Goal: Navigation & Orientation: Find specific page/section

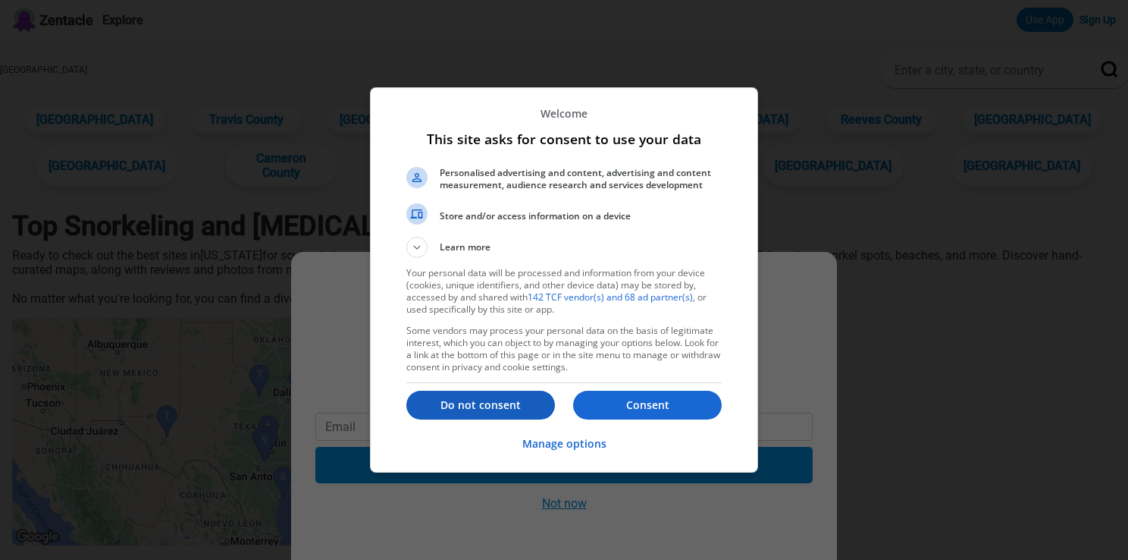
click at [470, 408] on p "Do not consent" at bounding box center [480, 404] width 149 height 15
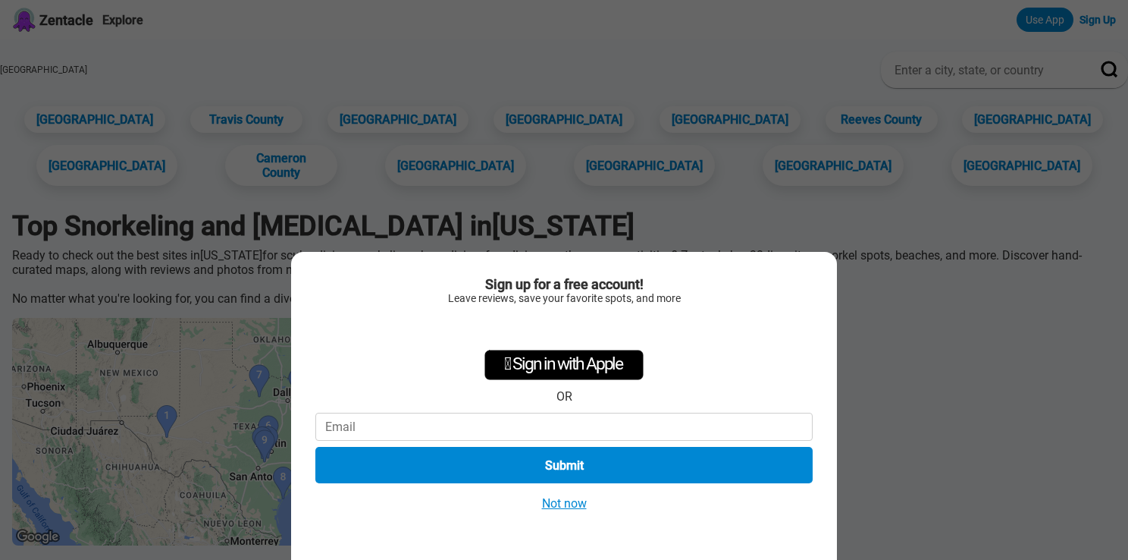
click at [575, 499] on button "Not now" at bounding box center [565, 503] width 54 height 16
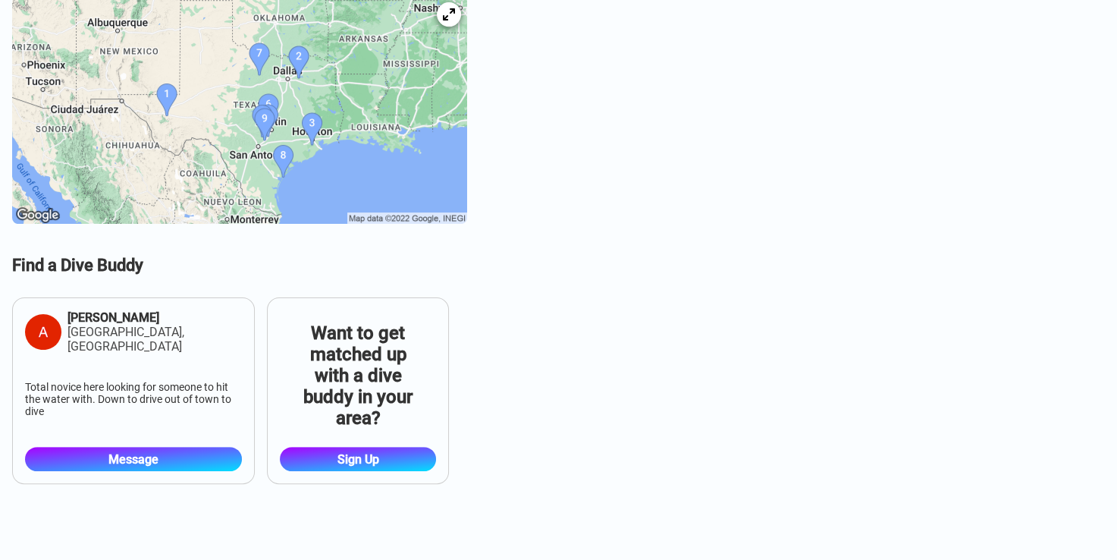
scroll to position [152, 0]
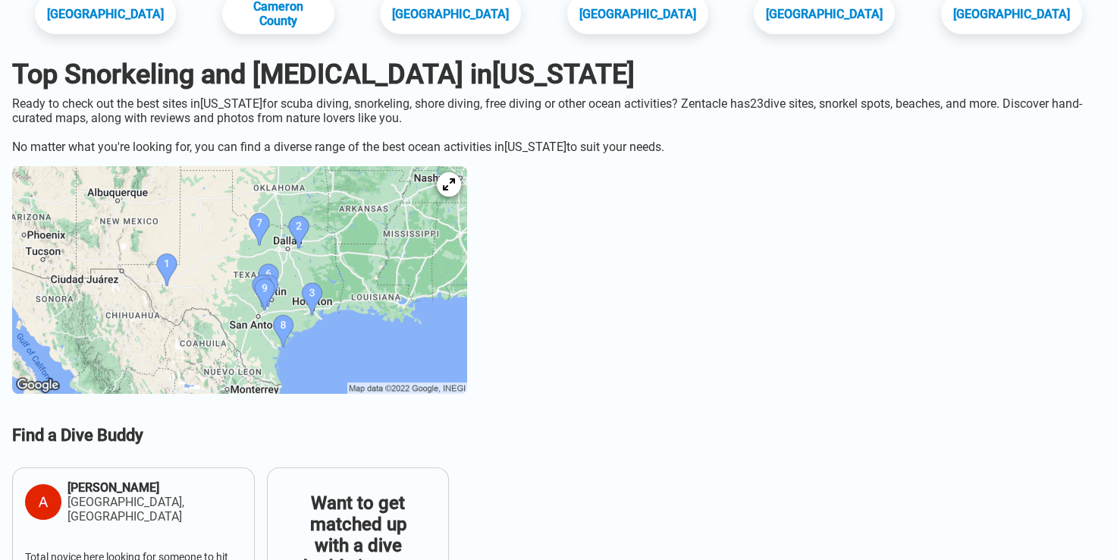
click at [332, 369] on img at bounding box center [239, 280] width 455 height 228
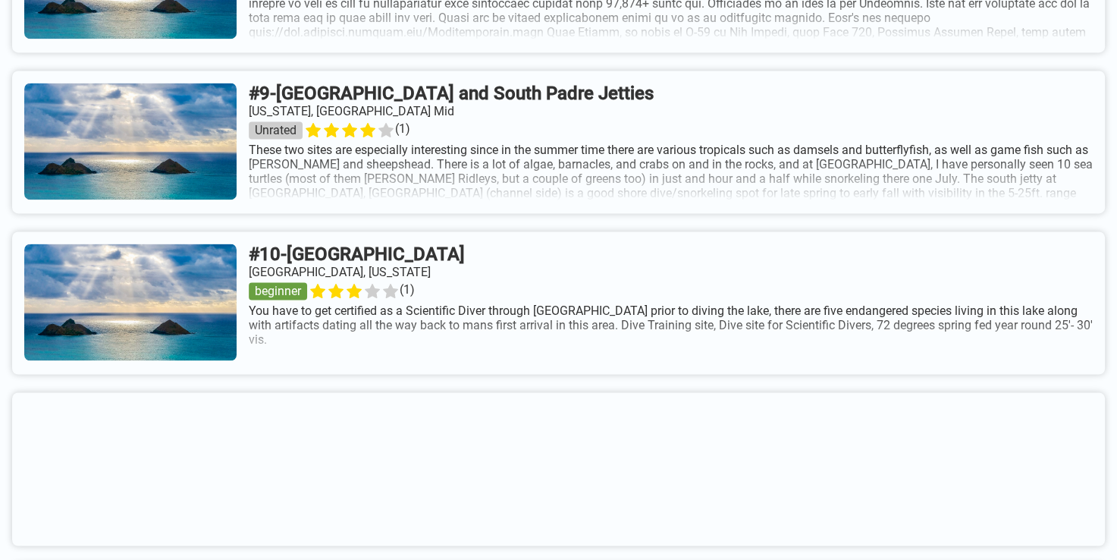
scroll to position [2351, 0]
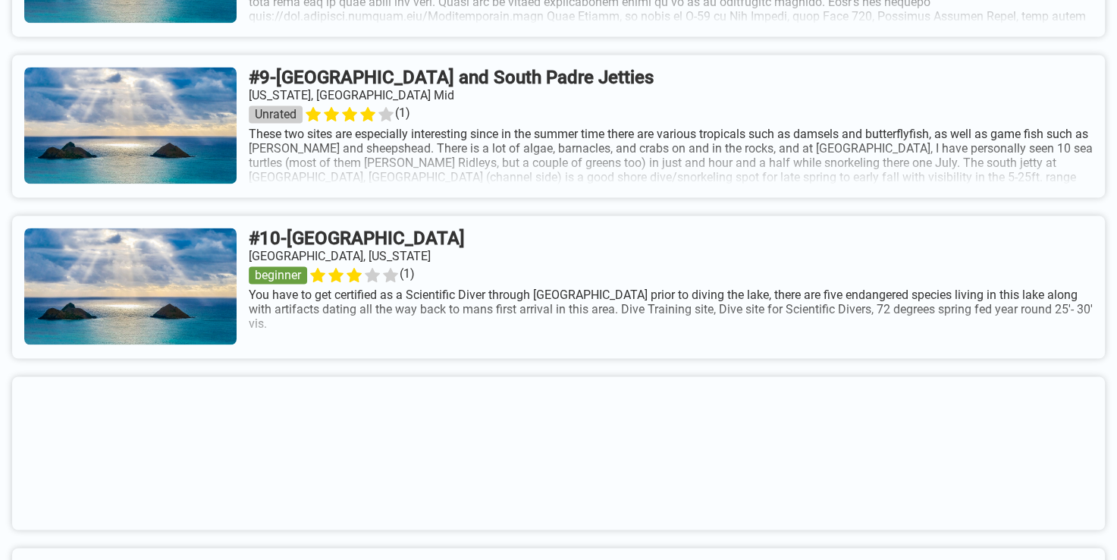
click at [444, 153] on link at bounding box center [558, 126] width 1093 height 143
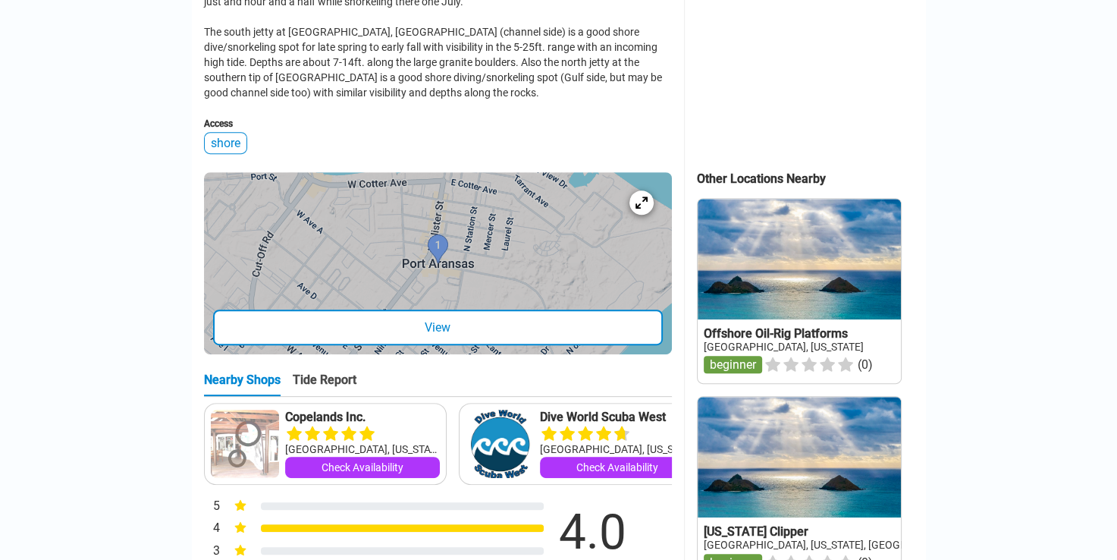
scroll to position [379, 0]
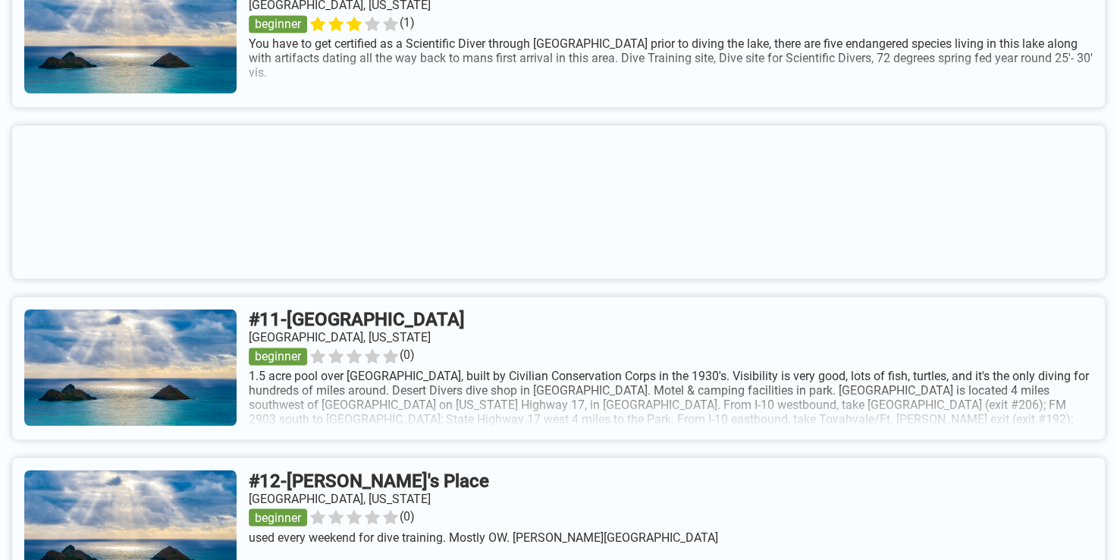
scroll to position [2330, 0]
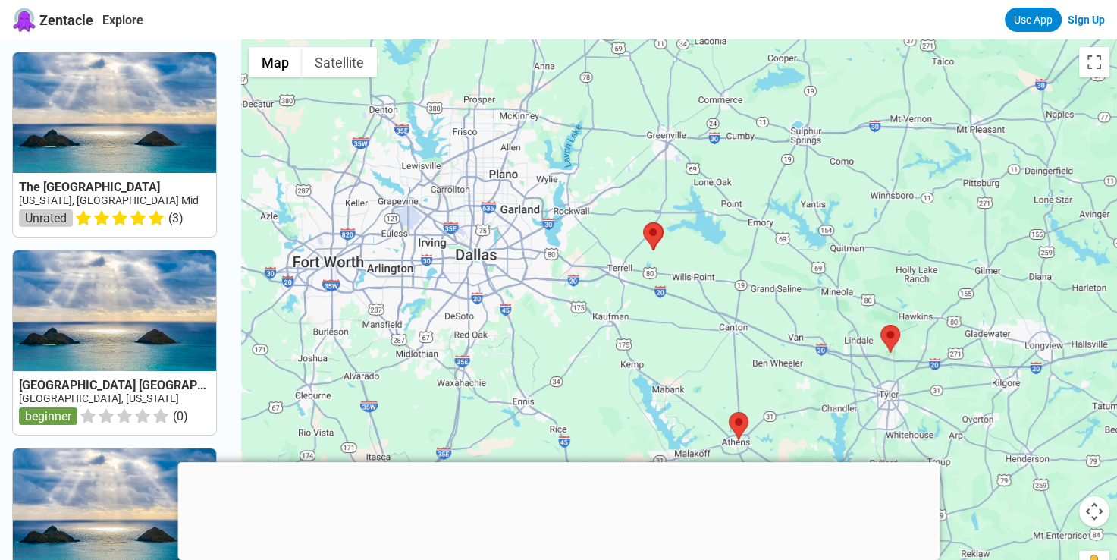
drag, startPoint x: 589, startPoint y: 367, endPoint x: 530, endPoint y: 225, distance: 153.4
click at [530, 225] on div at bounding box center [679, 319] width 876 height 560
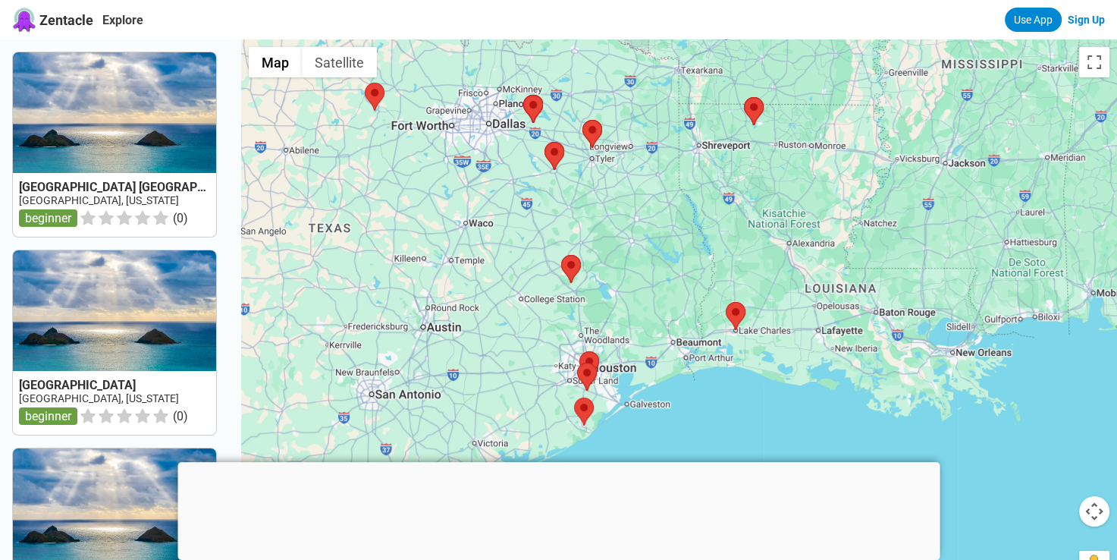
drag, startPoint x: 713, startPoint y: 320, endPoint x: 607, endPoint y: 192, distance: 166.0
click at [656, 217] on div at bounding box center [679, 319] width 876 height 560
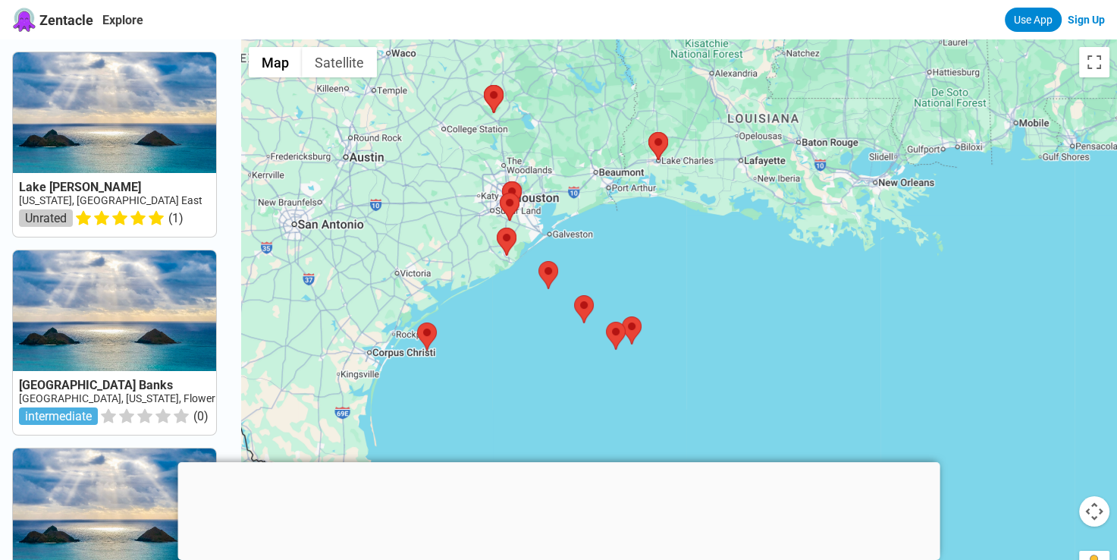
drag, startPoint x: 611, startPoint y: 296, endPoint x: 592, endPoint y: 212, distance: 85.6
click at [592, 212] on div at bounding box center [679, 319] width 876 height 560
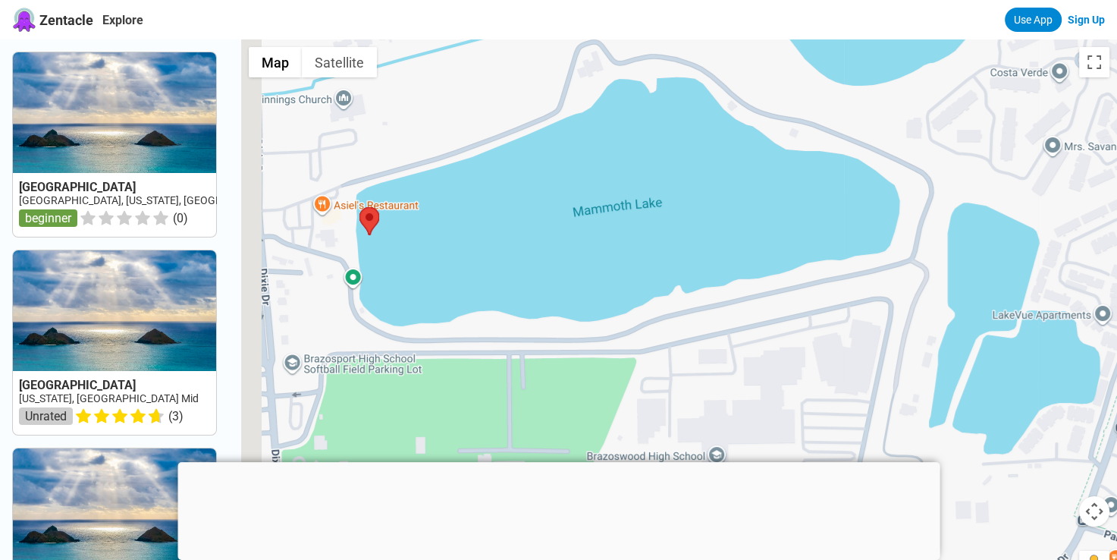
drag, startPoint x: 458, startPoint y: 258, endPoint x: 521, endPoint y: 238, distance: 66.0
click at [521, 238] on div at bounding box center [679, 319] width 876 height 560
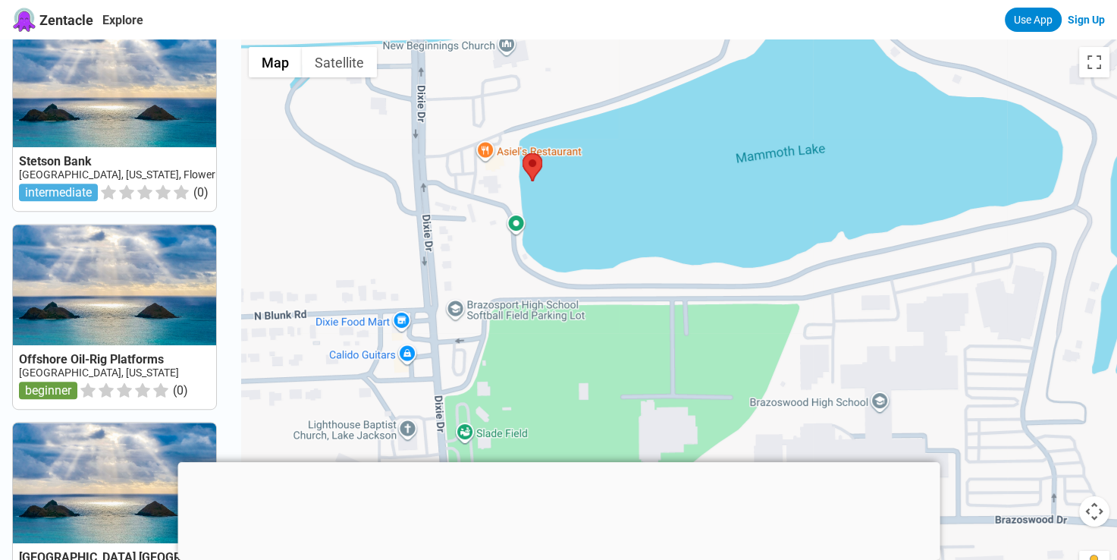
scroll to position [834, 0]
